Goal: Task Accomplishment & Management: Manage account settings

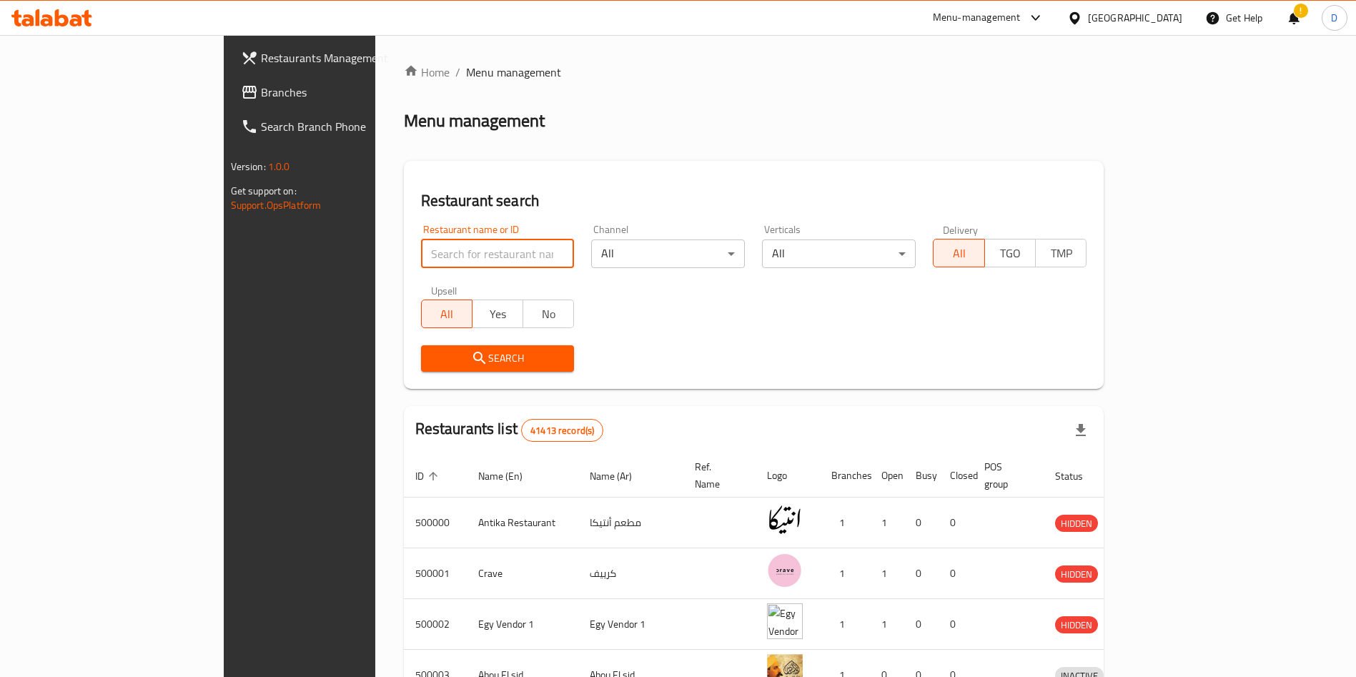
click at [421, 259] on input "search" at bounding box center [498, 253] width 154 height 29
type input "Big boys burger"
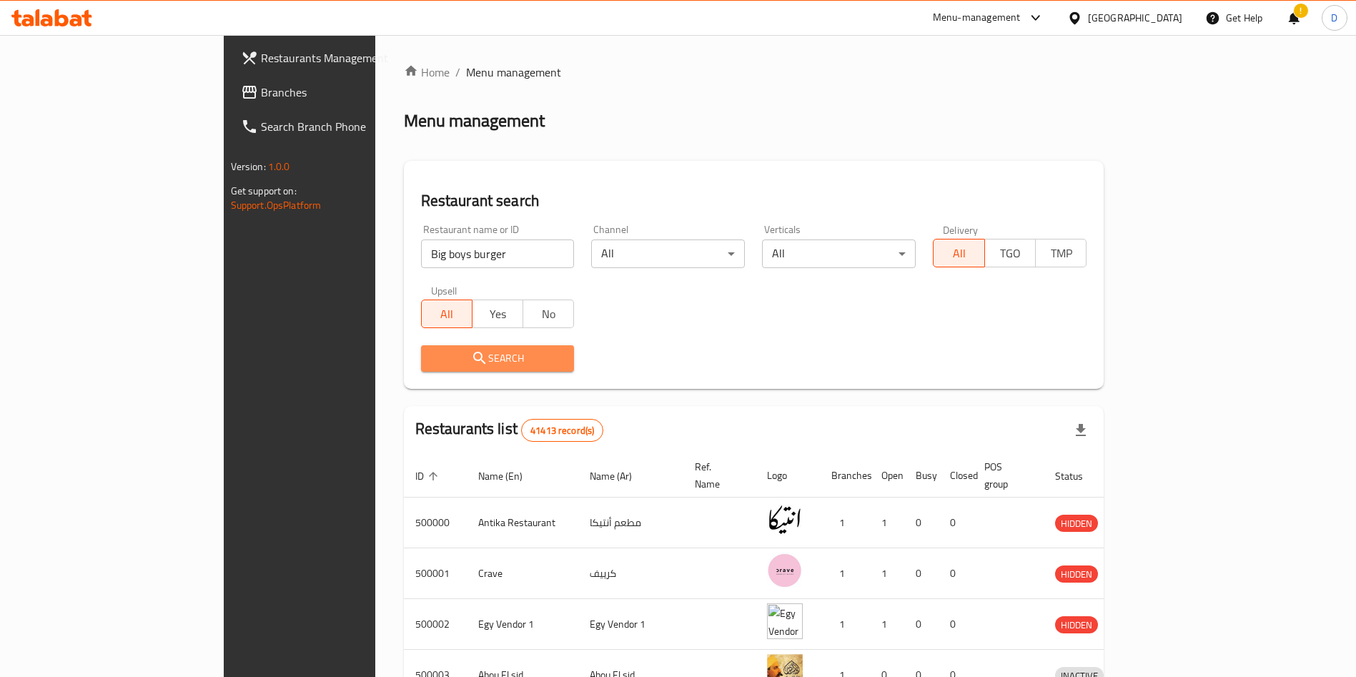
click at [437, 352] on span "Search" at bounding box center [497, 358] width 131 height 18
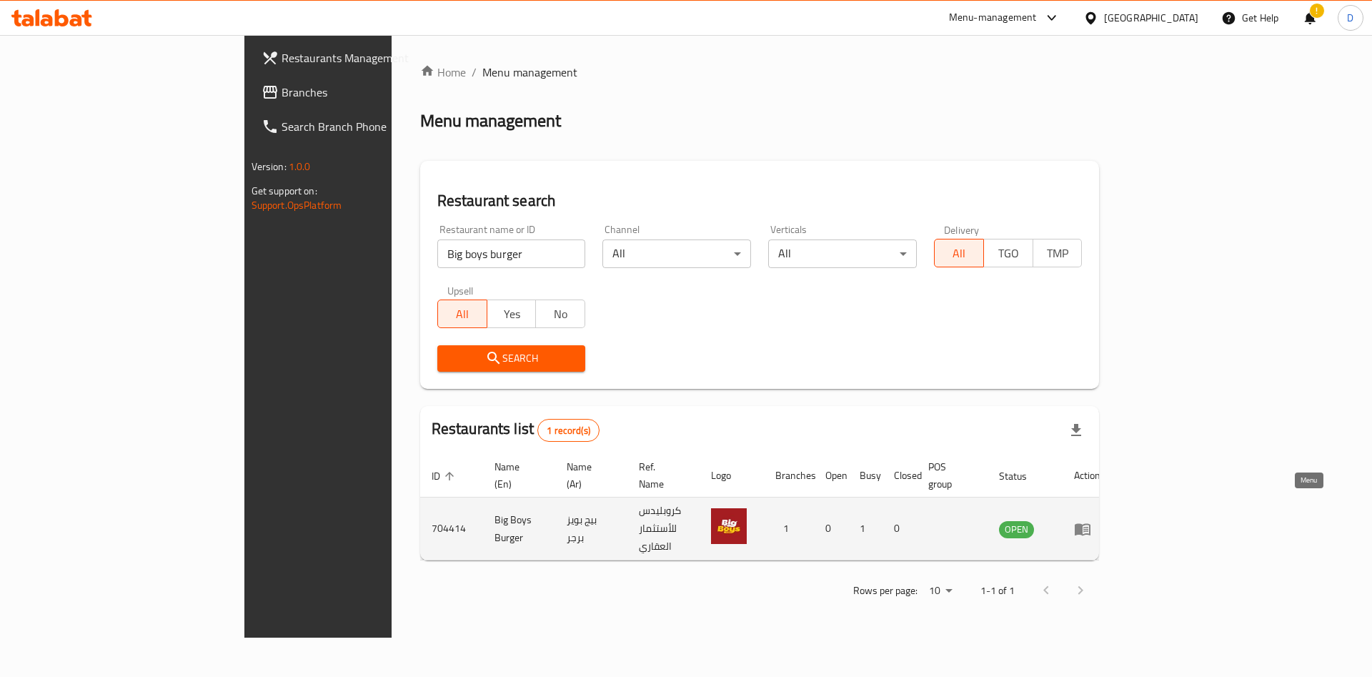
click at [1091, 520] on icon "enhanced table" at bounding box center [1082, 528] width 17 height 17
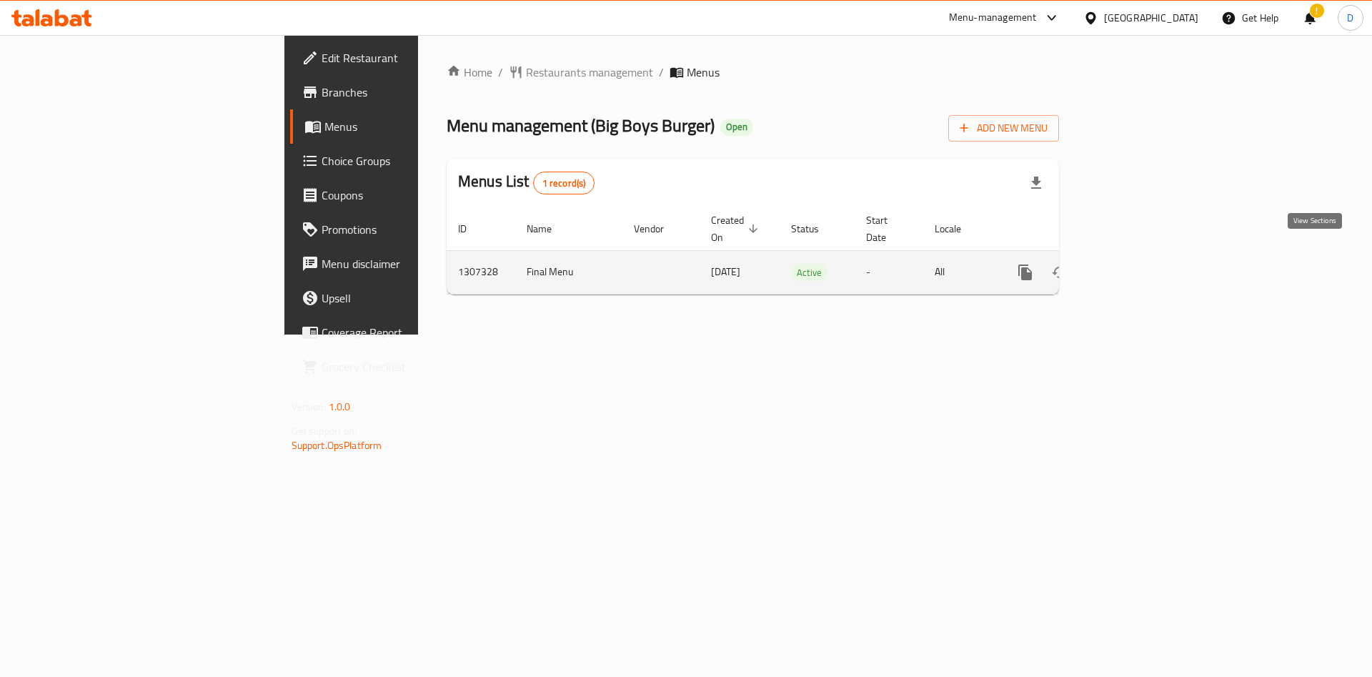
click at [1135, 266] on icon "enhanced table" at bounding box center [1128, 272] width 13 height 13
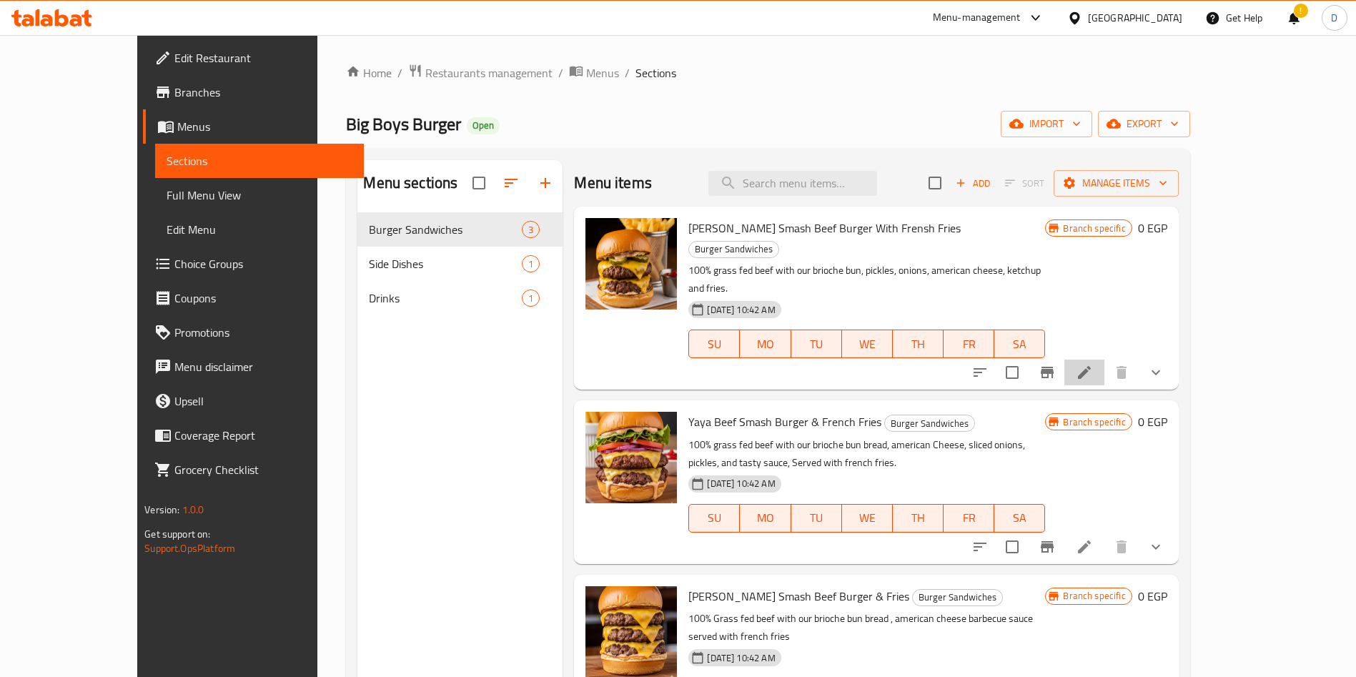
click at [1104, 360] on li at bounding box center [1084, 373] width 40 height 26
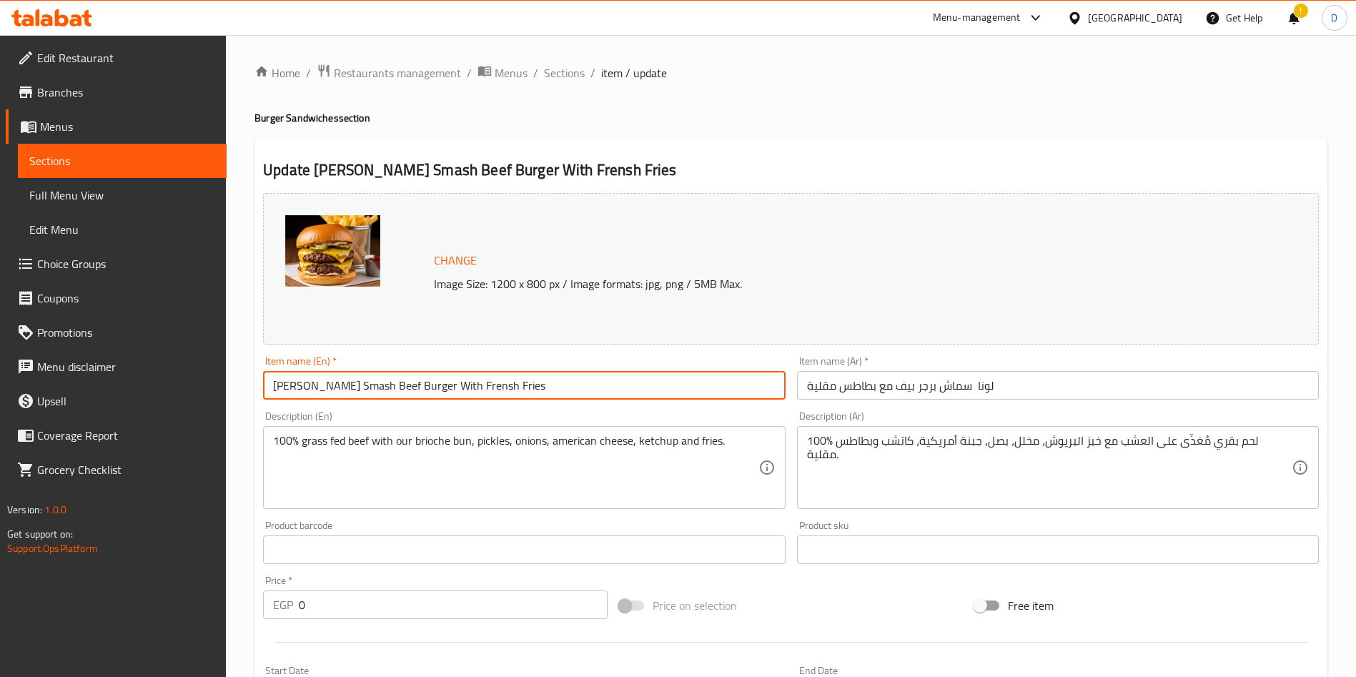
drag, startPoint x: 454, startPoint y: 385, endPoint x: 421, endPoint y: 385, distance: 32.9
click at [421, 385] on input "[PERSON_NAME] Smash Beef Burger With Frensh Fries" at bounding box center [524, 385] width 522 height 29
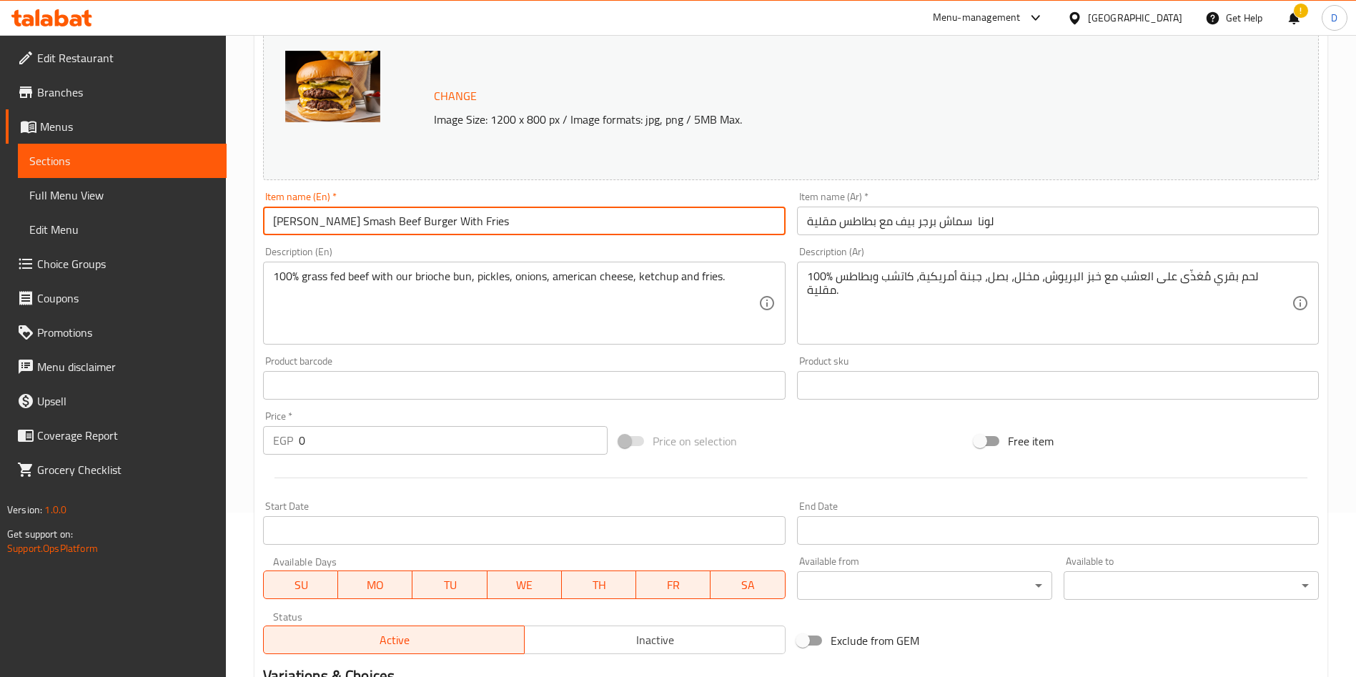
scroll to position [377, 0]
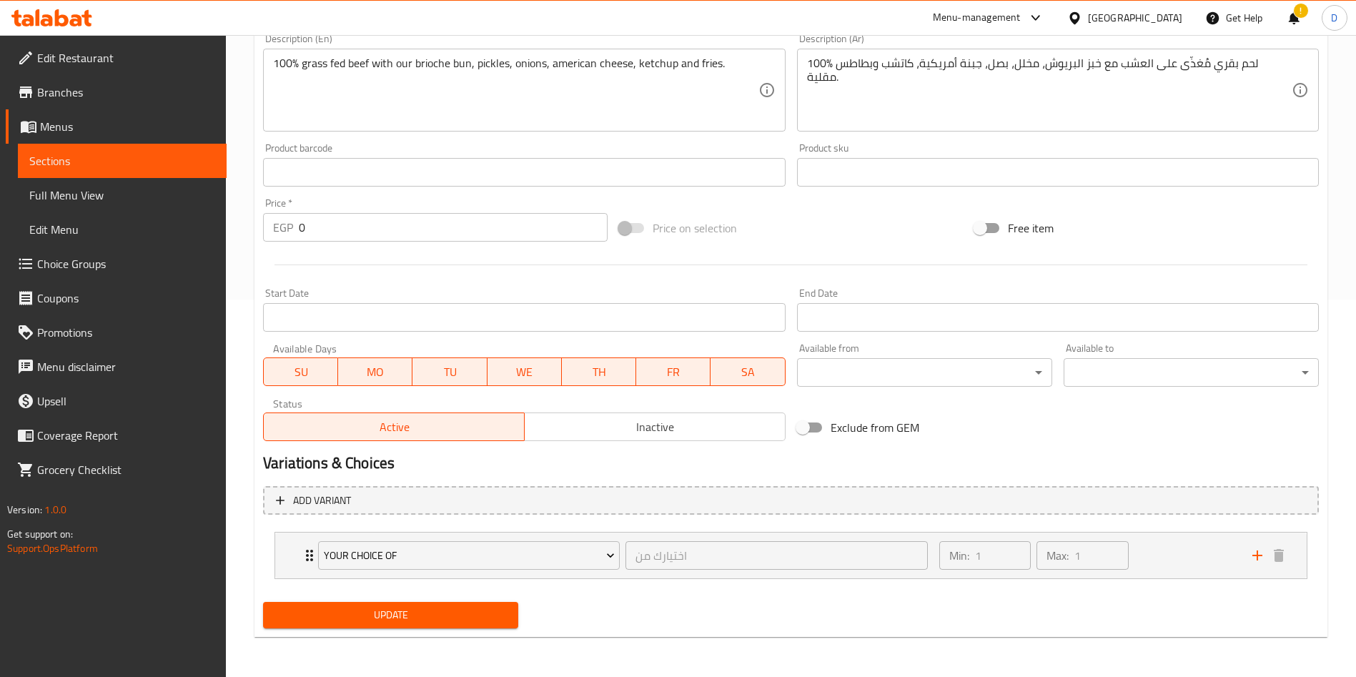
type input "[PERSON_NAME] Smash Beef Burger With Fries"
click at [424, 610] on span "Update" at bounding box center [390, 615] width 232 height 18
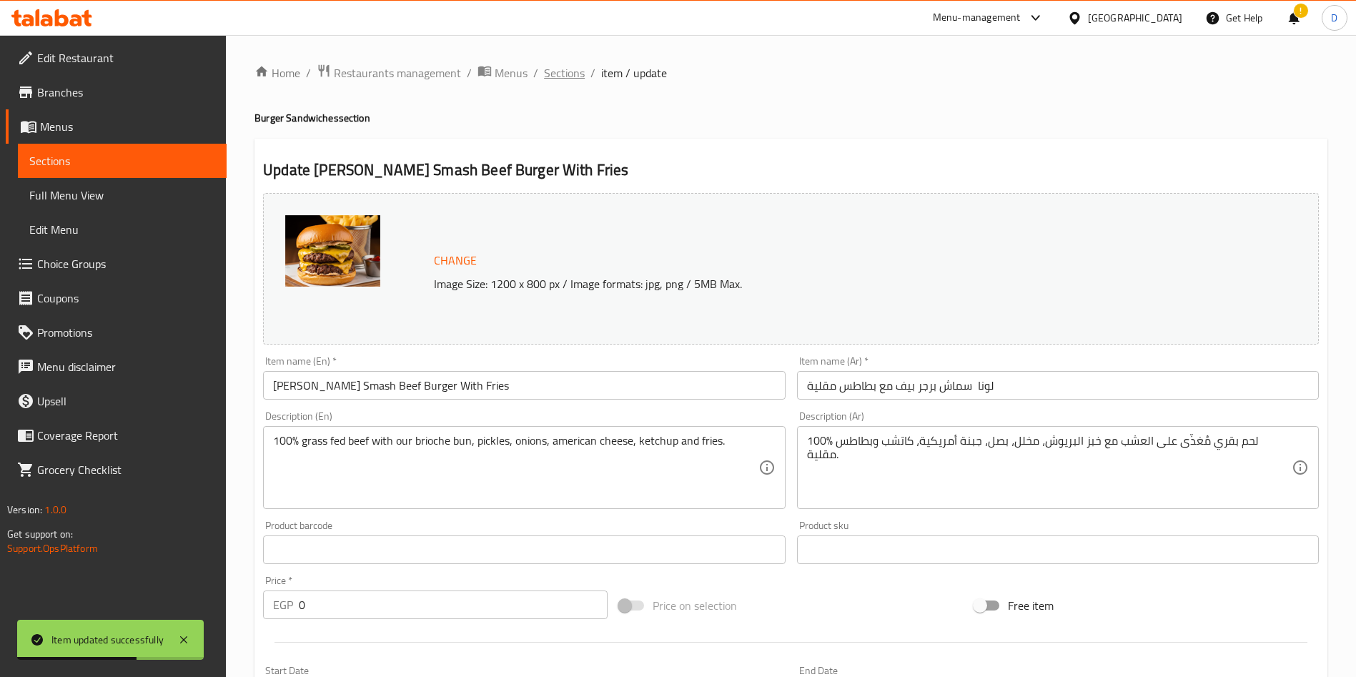
click at [555, 71] on span "Sections" at bounding box center [564, 72] width 41 height 17
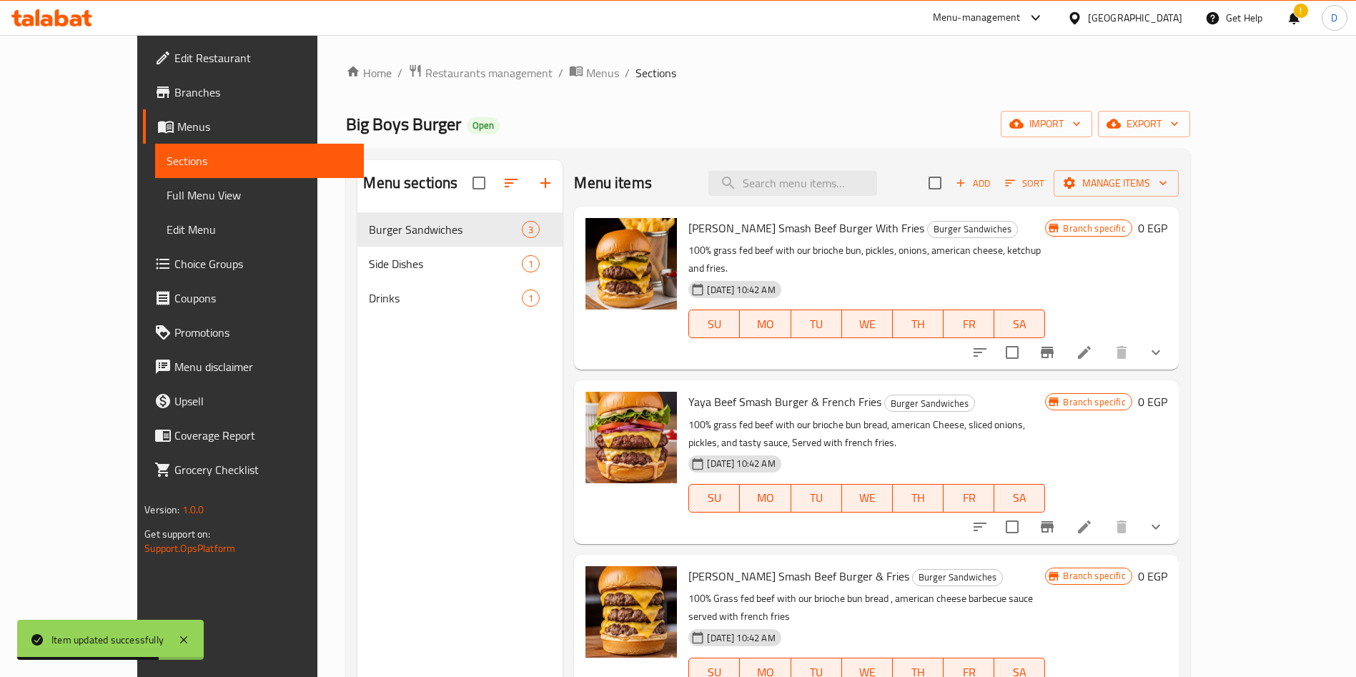
scroll to position [200, 0]
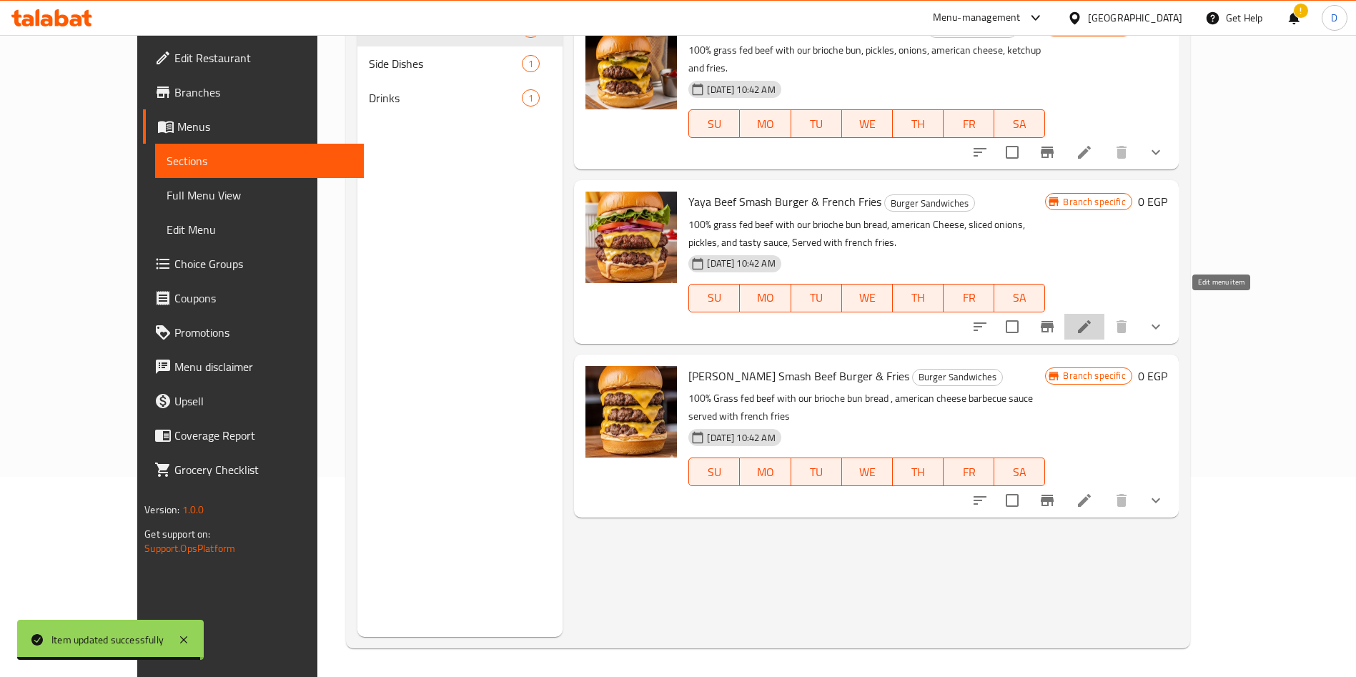
click at [1093, 318] on icon at bounding box center [1084, 326] width 17 height 17
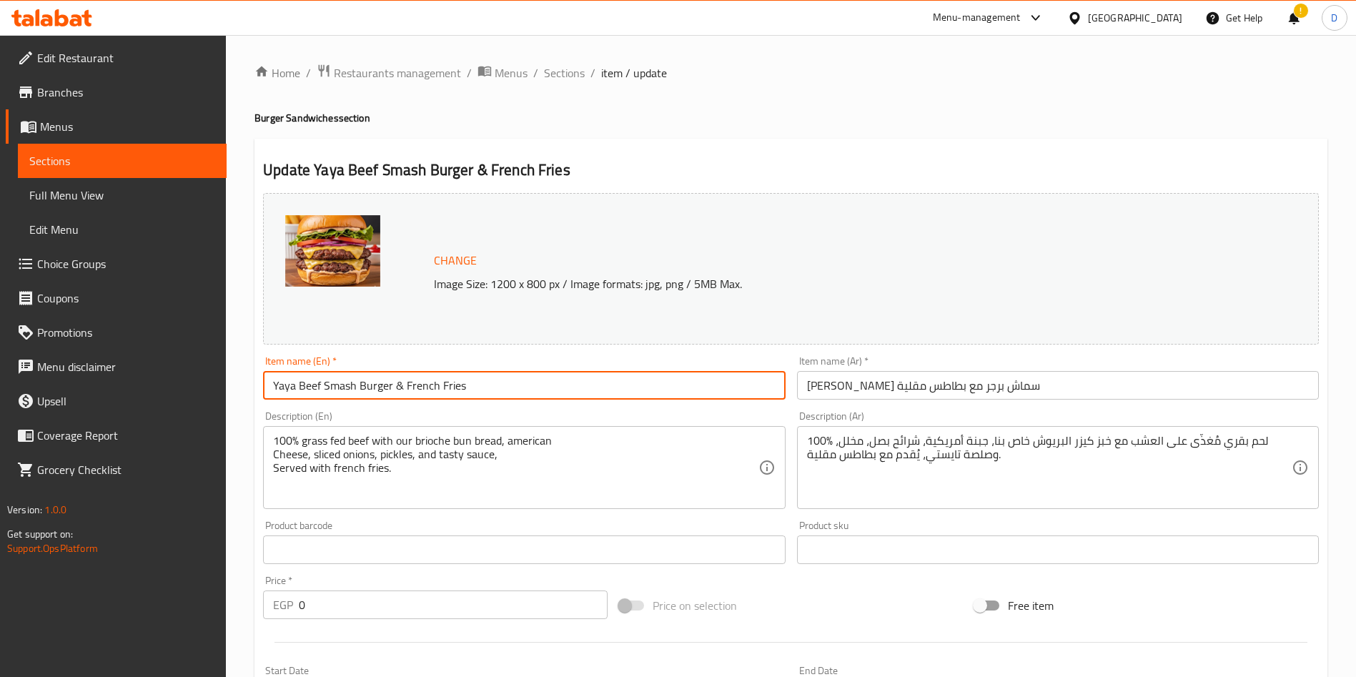
drag, startPoint x: 437, startPoint y: 385, endPoint x: 405, endPoint y: 382, distance: 31.6
click at [405, 382] on input "Yaya Beef Smash Burger & French Fries" at bounding box center [524, 385] width 522 height 29
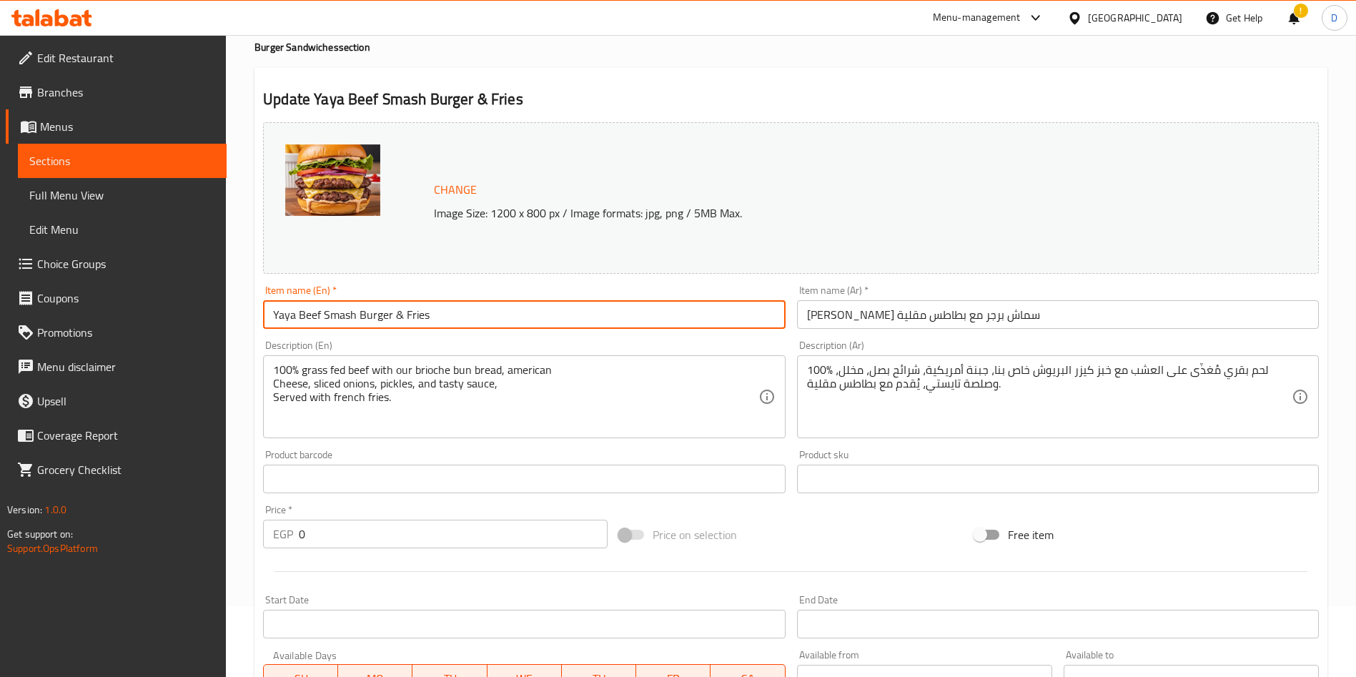
scroll to position [377, 0]
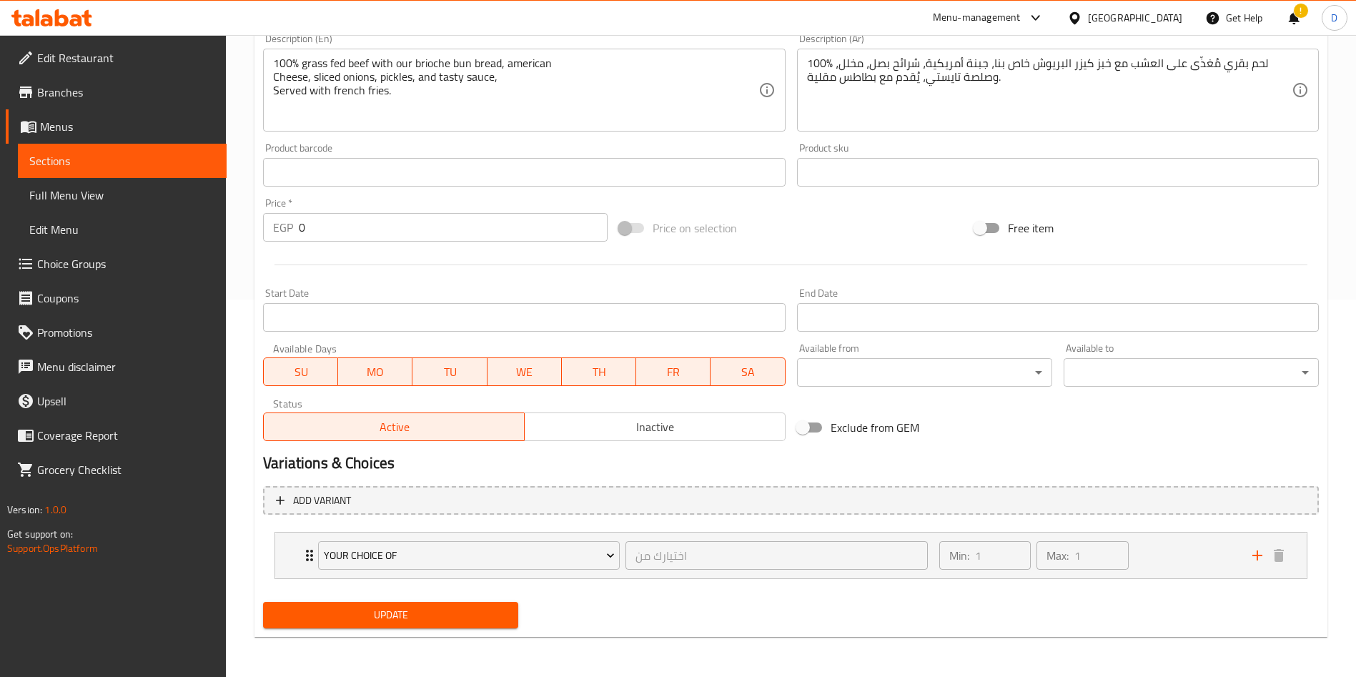
type input "Yaya Beef Smash Burger & Fries"
click at [403, 618] on span "Update" at bounding box center [390, 615] width 232 height 18
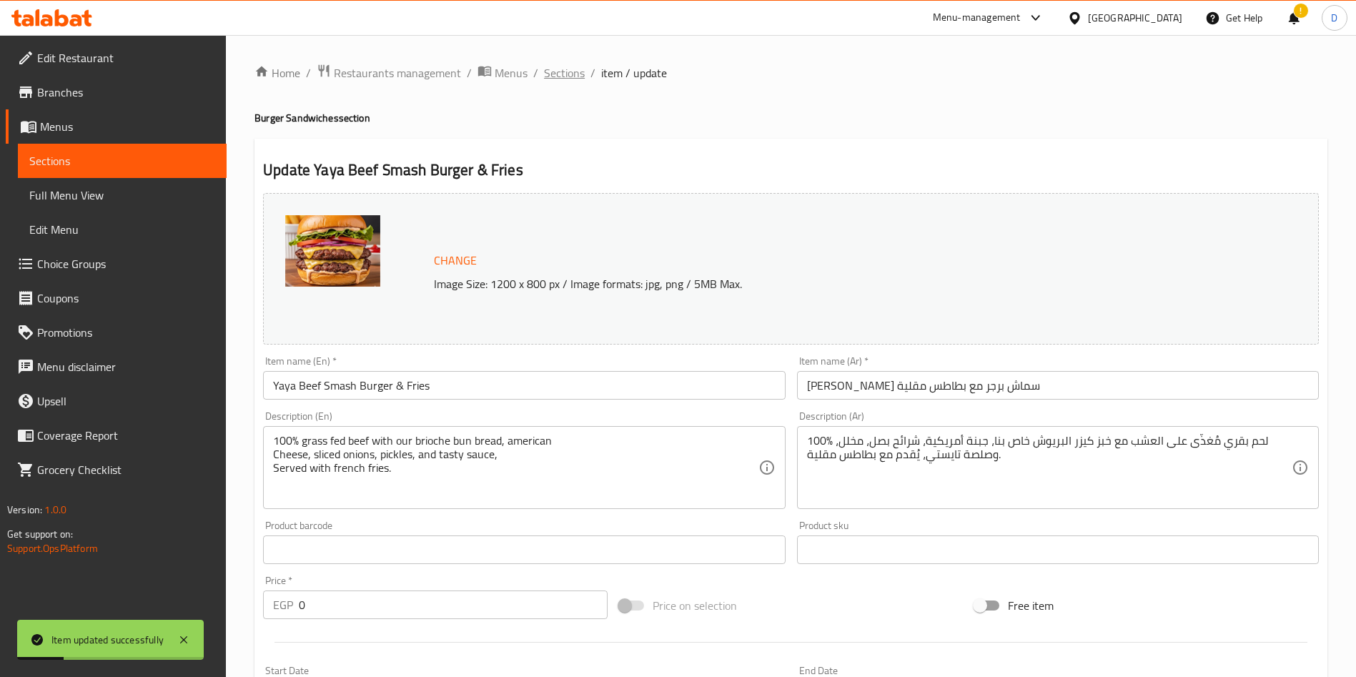
click at [565, 71] on span "Sections" at bounding box center [564, 72] width 41 height 17
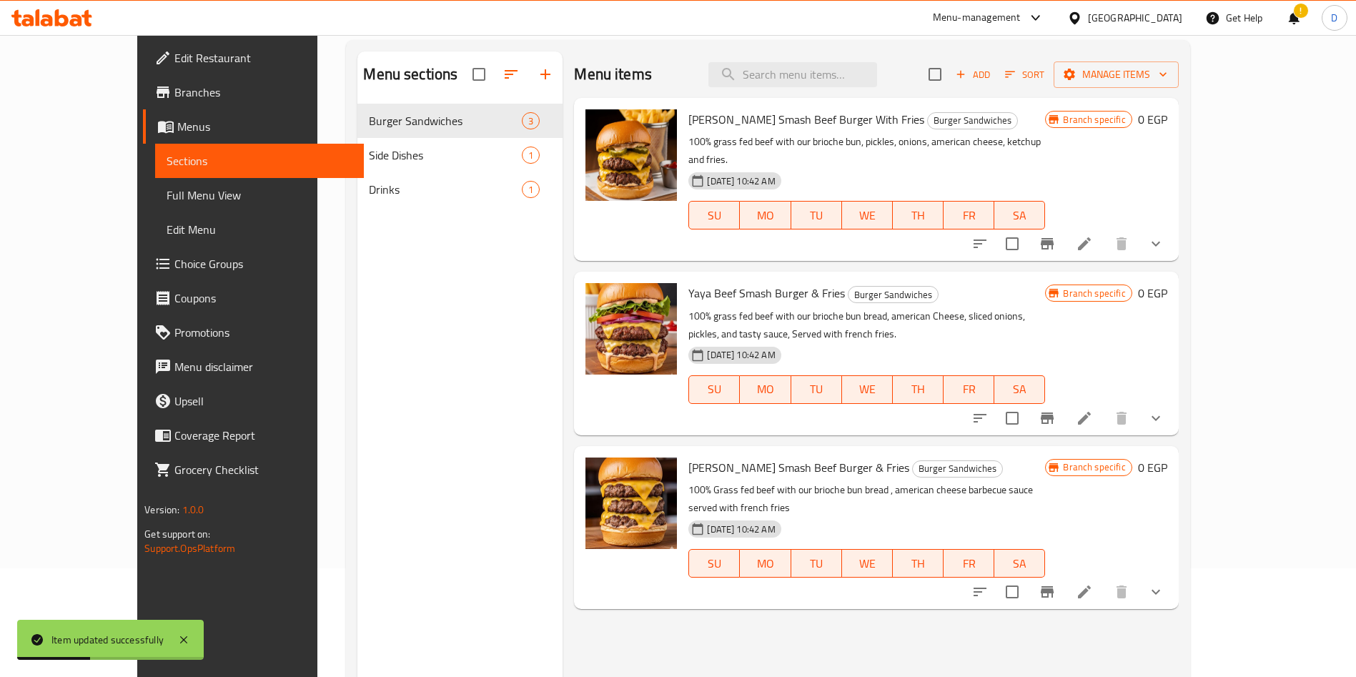
scroll to position [118, 0]
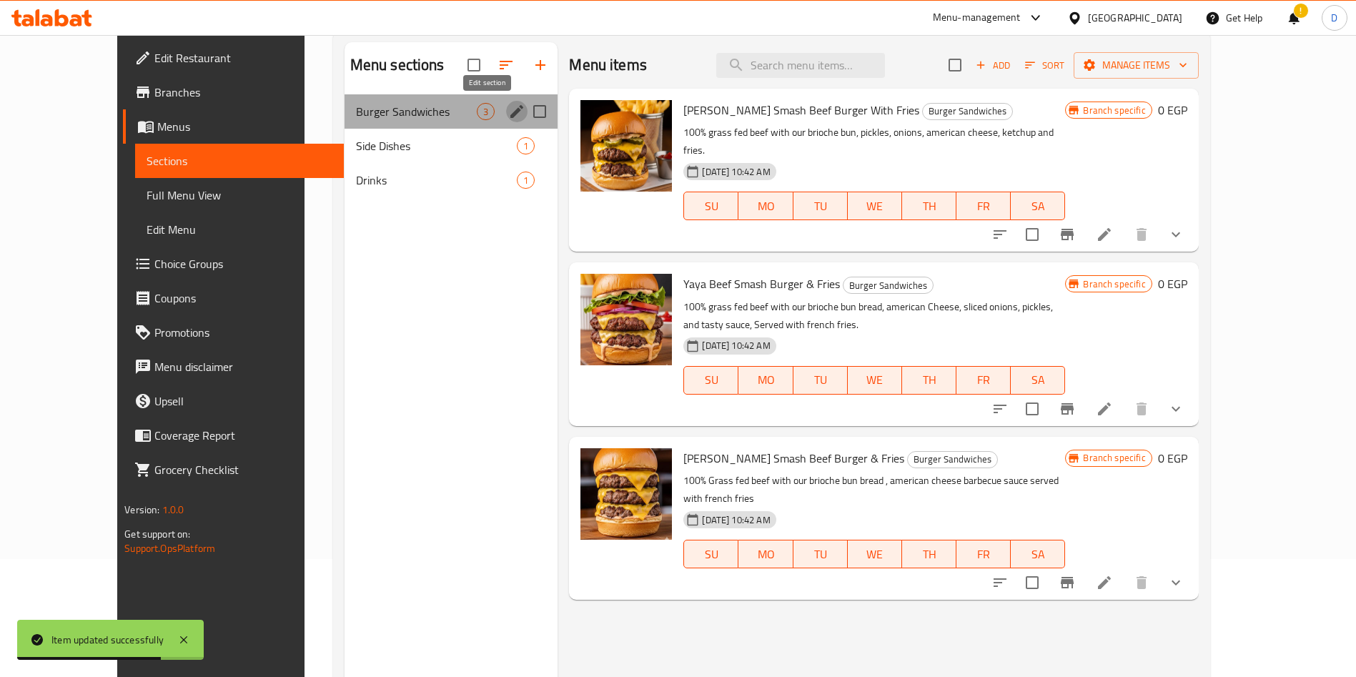
click at [510, 114] on icon "edit" at bounding box center [516, 111] width 13 height 13
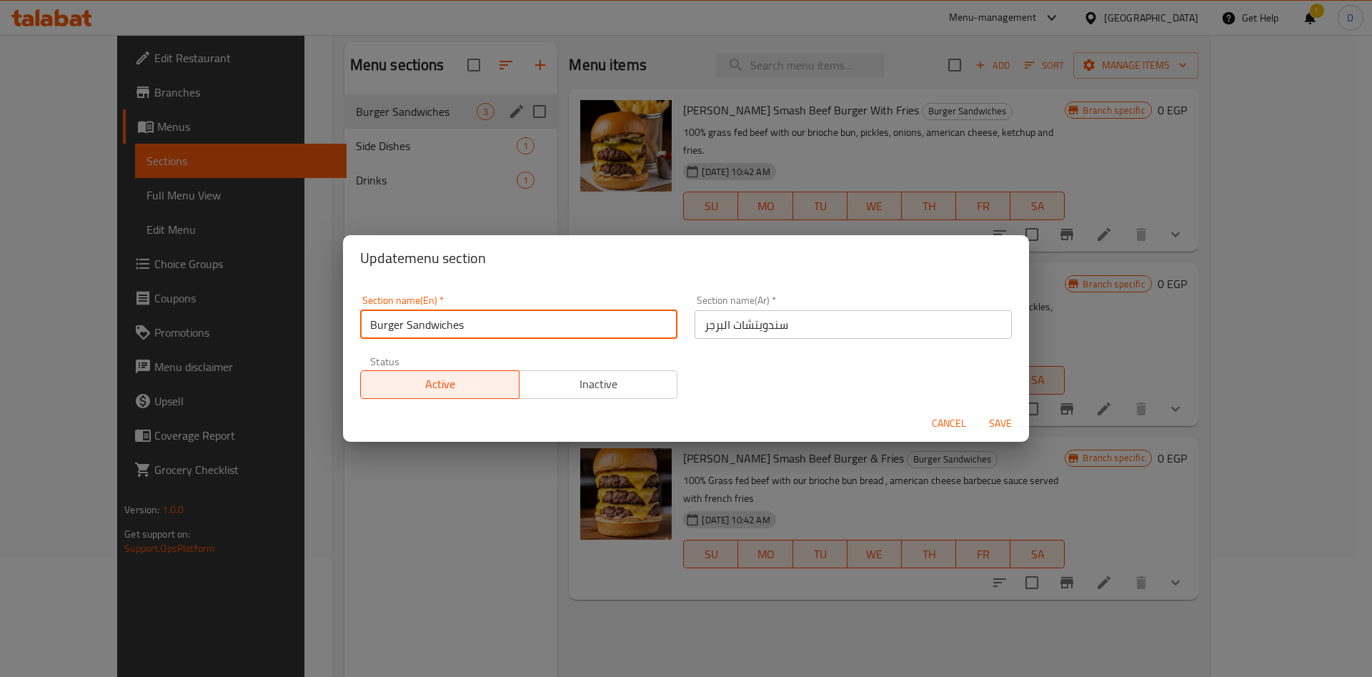
drag, startPoint x: 474, startPoint y: 324, endPoint x: 404, endPoint y: 307, distance: 72.3
click at [404, 307] on div "Section name(En)   * Burger Sandwiches Section name(En) *" at bounding box center [518, 317] width 317 height 44
type input "Burger Sandwiches"
click at [945, 426] on span "Cancel" at bounding box center [949, 424] width 34 height 18
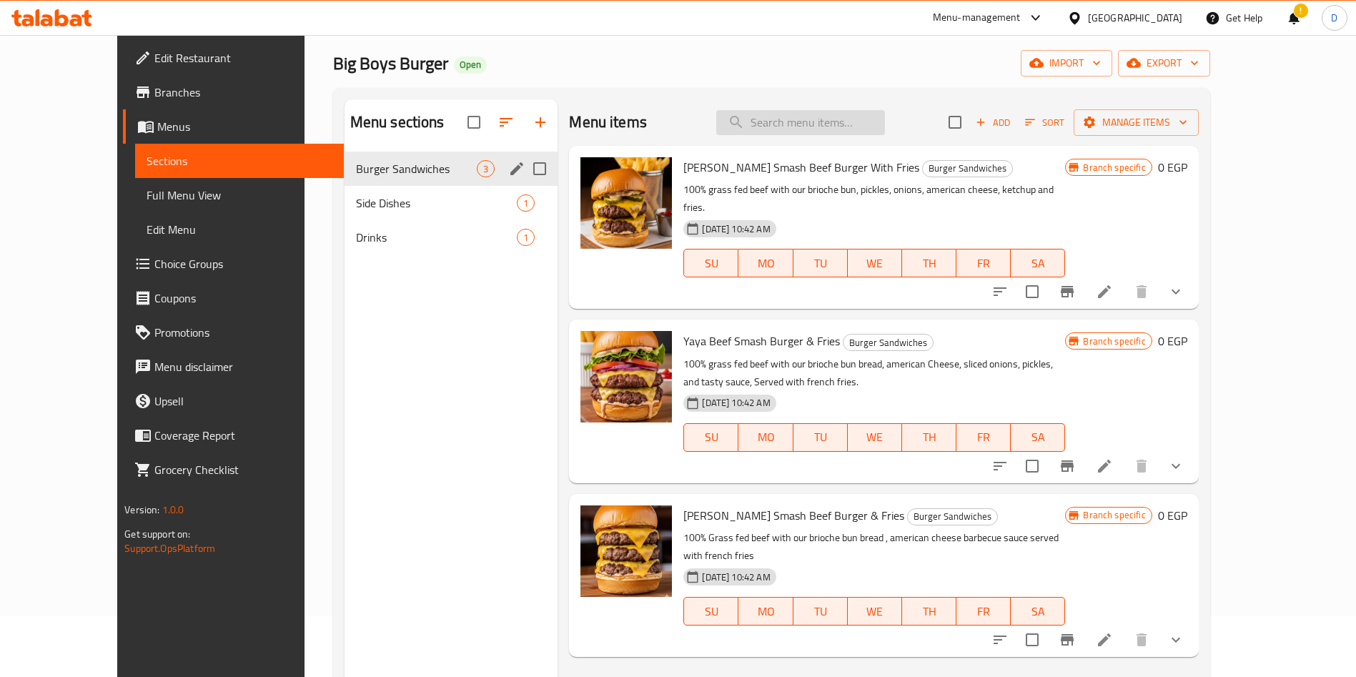
scroll to position [0, 0]
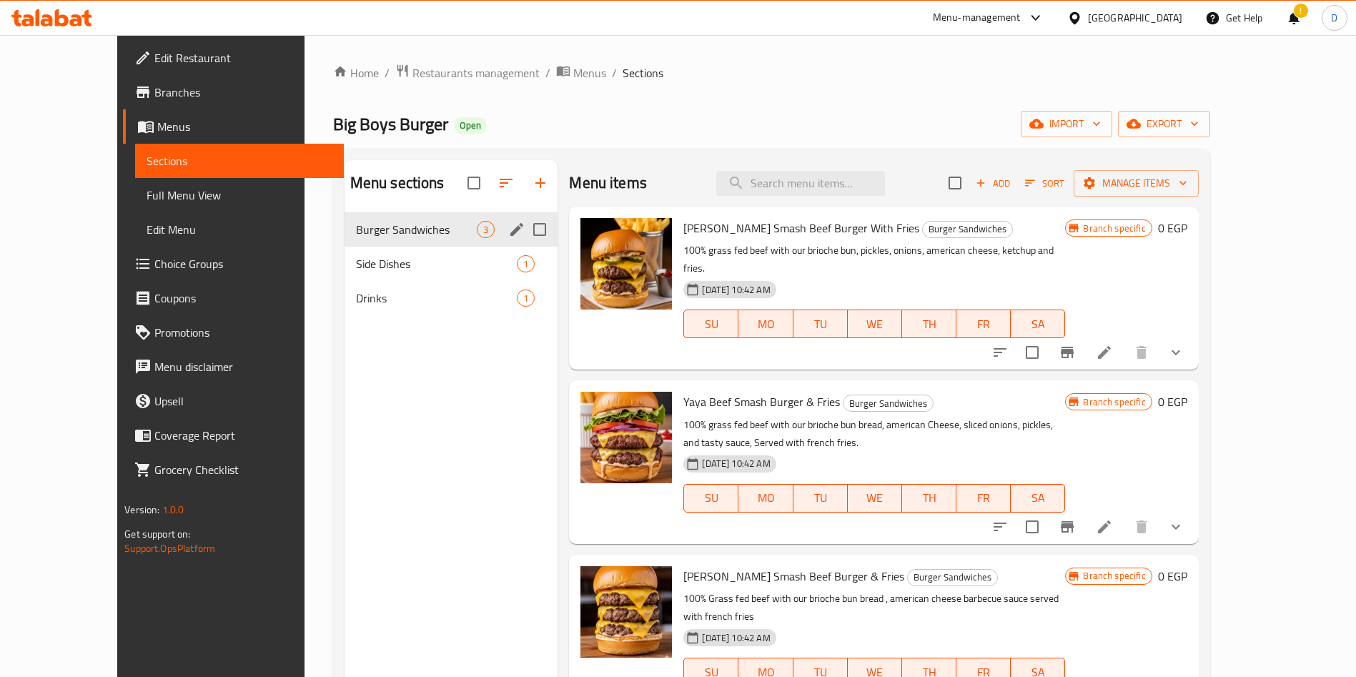
click at [1021, 14] on div "Menu-management" at bounding box center [977, 17] width 88 height 17
click at [945, 160] on div "Restaurant-Management" at bounding box center [968, 158] width 112 height 16
